Goal: Task Accomplishment & Management: Use online tool/utility

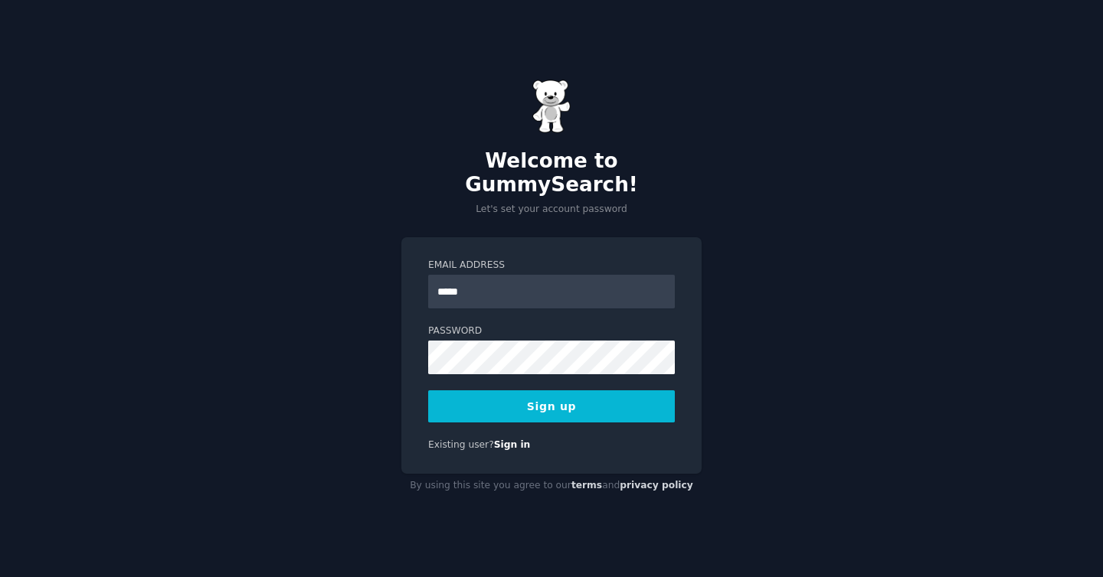
type input "**********"
click at [546, 405] on button "Sign up" at bounding box center [551, 406] width 247 height 32
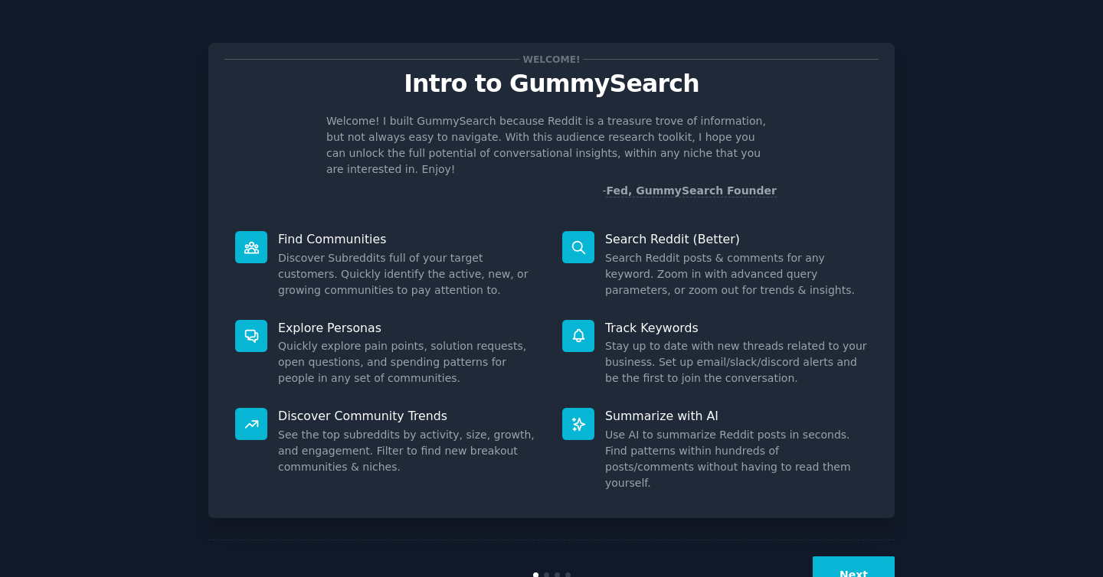
click at [854, 557] on button "Next" at bounding box center [853, 576] width 82 height 38
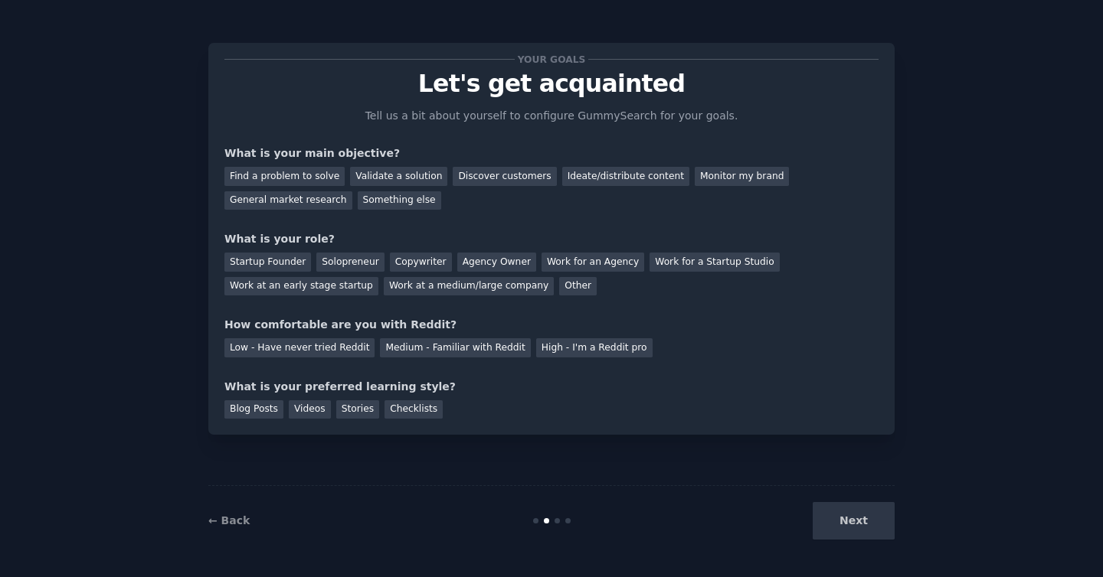
click at [854, 528] on div "Next" at bounding box center [779, 521] width 229 height 38
click at [281, 180] on div "Find a problem to solve" at bounding box center [284, 176] width 120 height 19
click at [371, 178] on div "Validate a solution" at bounding box center [398, 176] width 97 height 19
click at [453, 172] on div "Discover customers" at bounding box center [504, 176] width 103 height 19
click at [263, 263] on div "Startup Founder" at bounding box center [267, 262] width 87 height 19
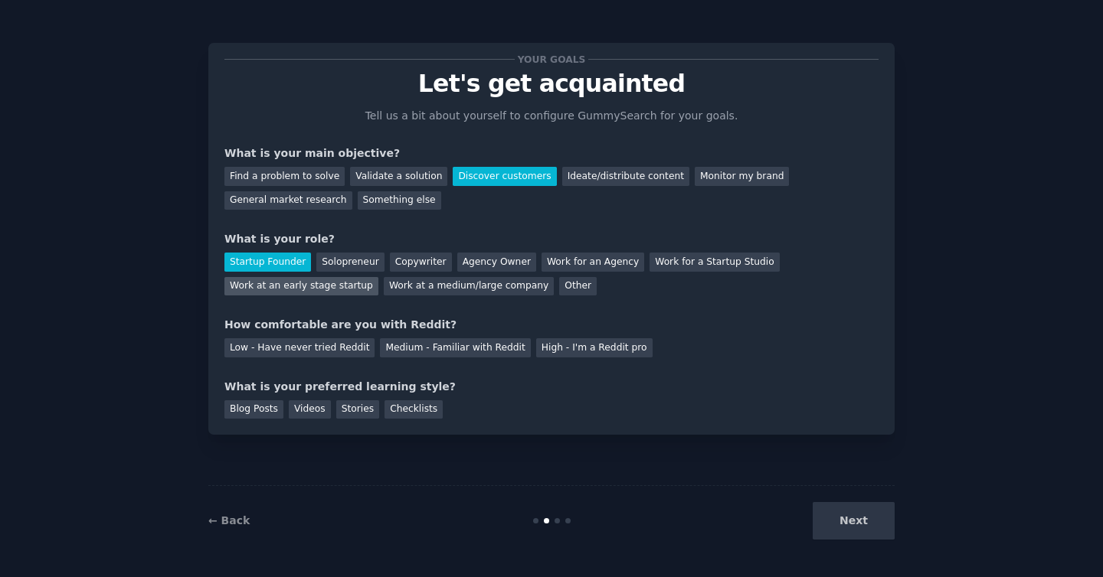
click at [270, 282] on div "Work at an early stage startup" at bounding box center [301, 286] width 154 height 19
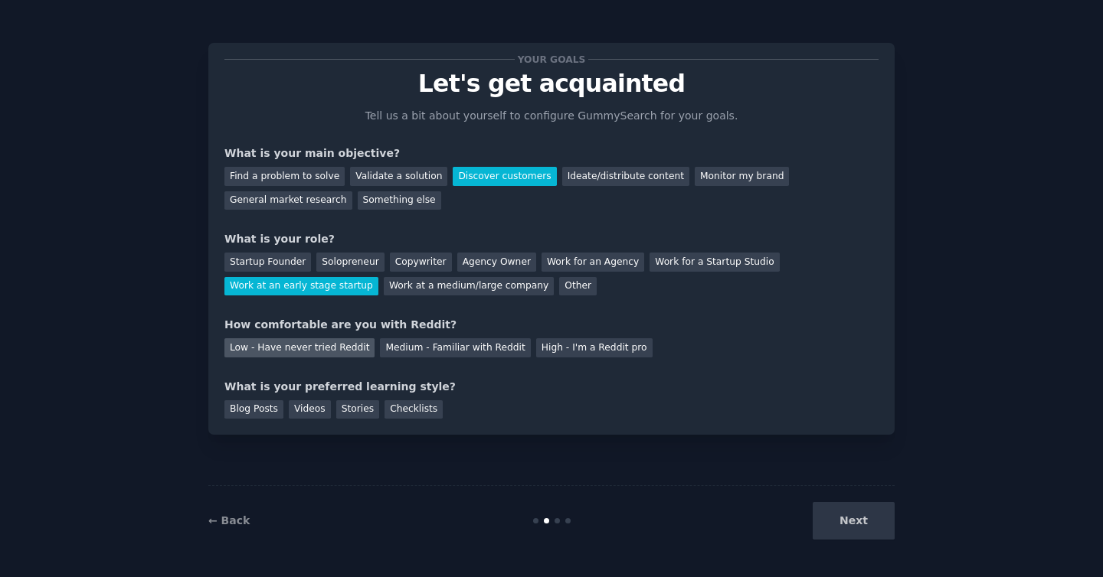
click at [332, 353] on div "Low - Have never tried Reddit" at bounding box center [299, 347] width 150 height 19
click at [397, 354] on div "Medium - Familiar with Reddit" at bounding box center [455, 347] width 150 height 19
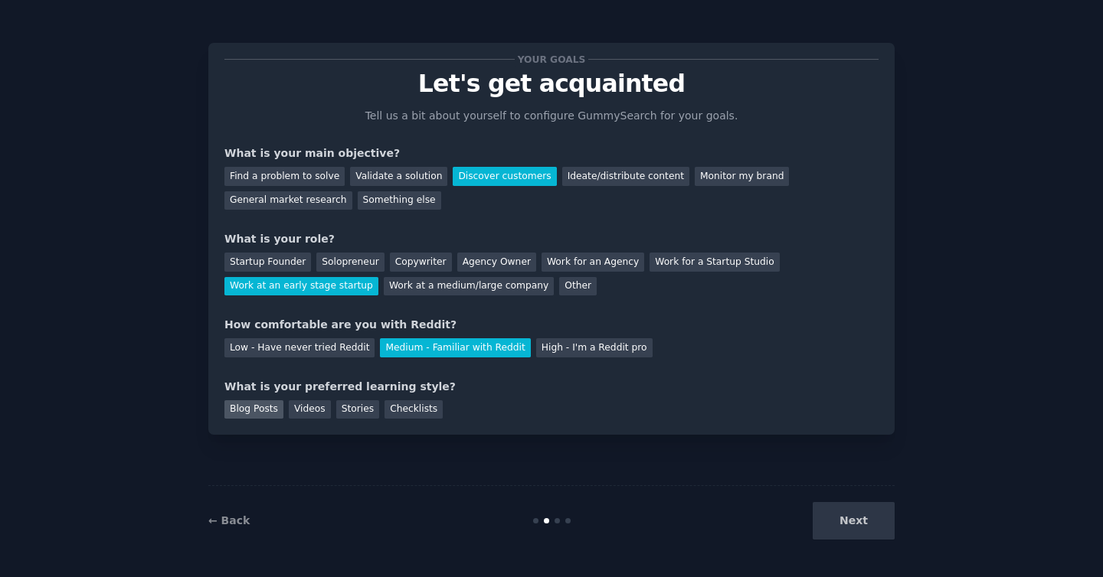
click at [264, 413] on div "Blog Posts" at bounding box center [253, 409] width 59 height 19
click at [841, 521] on button "Next" at bounding box center [853, 521] width 82 height 38
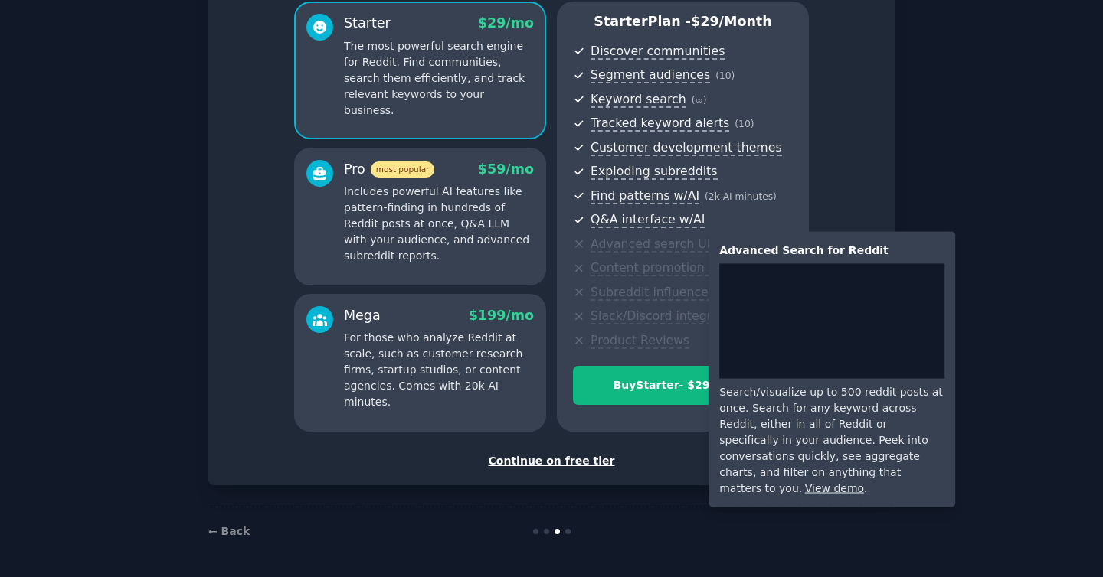
scroll to position [120, 0]
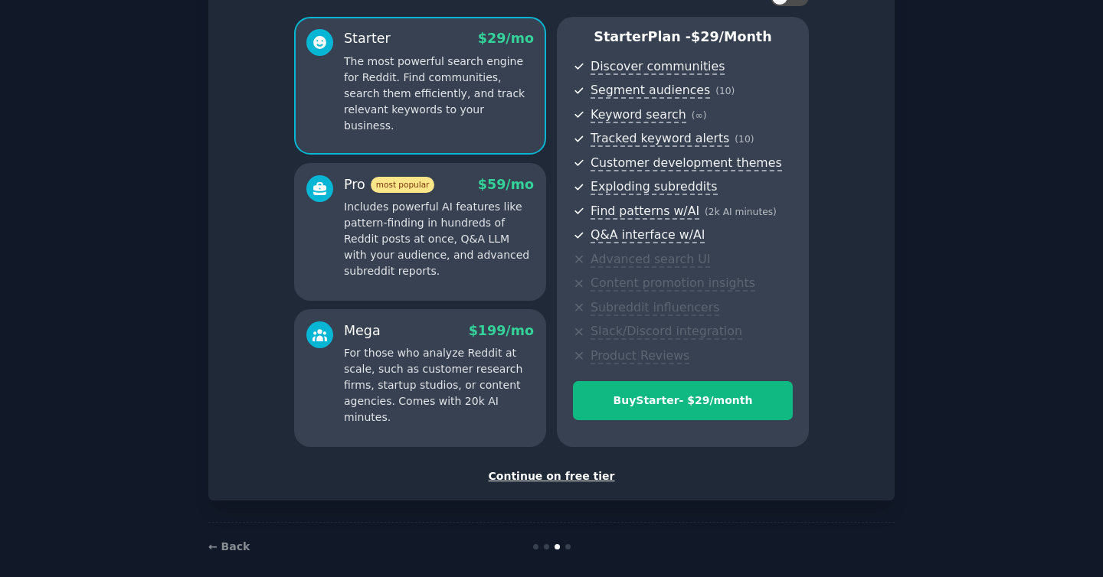
click at [534, 481] on div "Continue on free tier" at bounding box center [551, 477] width 654 height 16
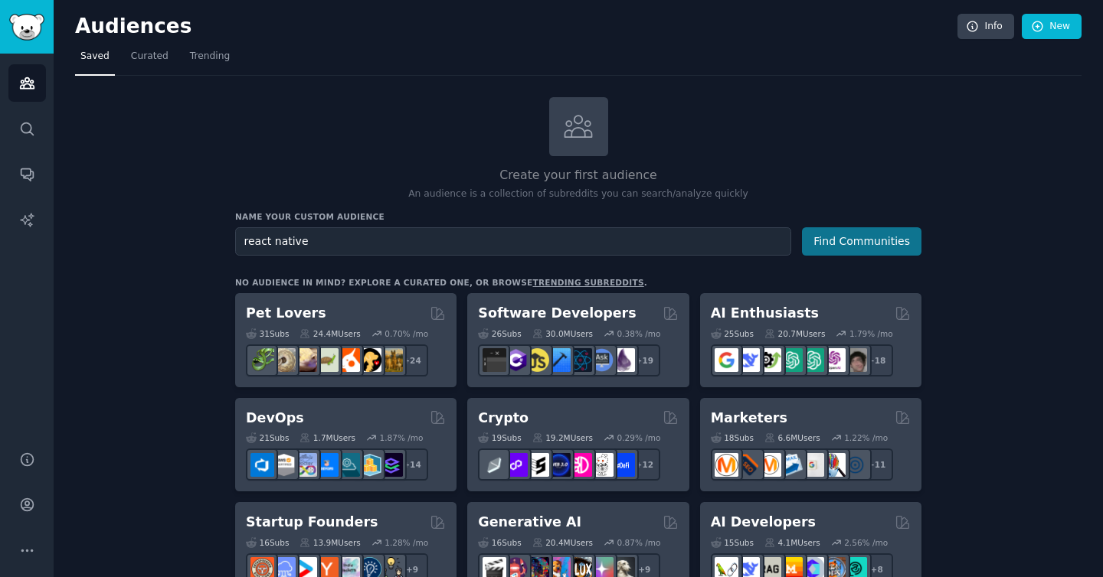
type input "react native"
click at [902, 233] on button "Find Communities" at bounding box center [861, 241] width 119 height 28
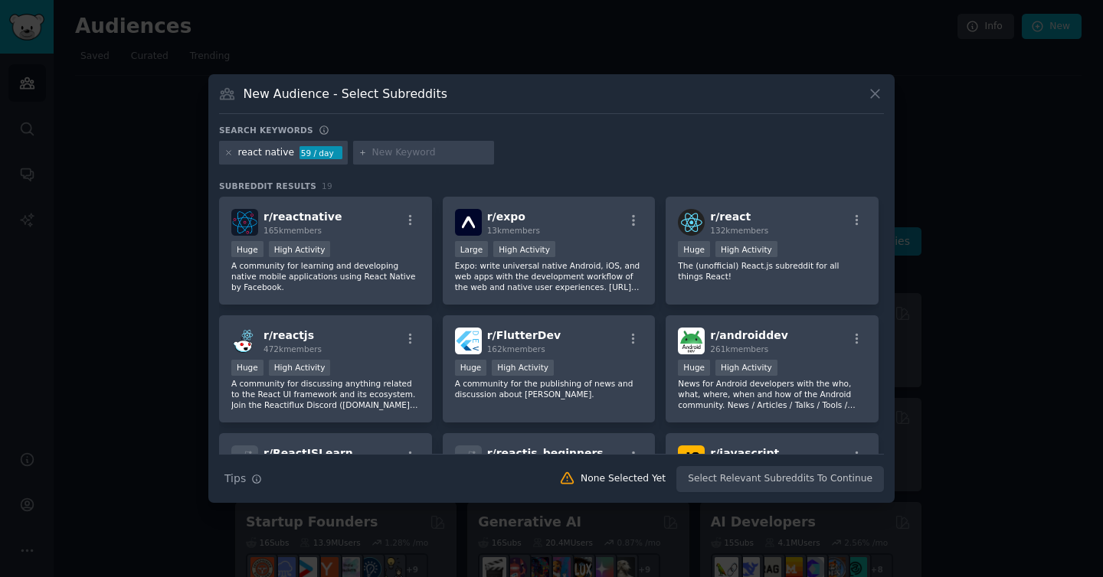
click at [422, 94] on h3 "New Audience - Select Subreddits" at bounding box center [345, 94] width 204 height 16
click at [497, 93] on div "New Audience - Select Subreddits" at bounding box center [551, 99] width 665 height 29
click at [877, 100] on icon at bounding box center [875, 94] width 16 height 16
